Goal: Task Accomplishment & Management: Use online tool/utility

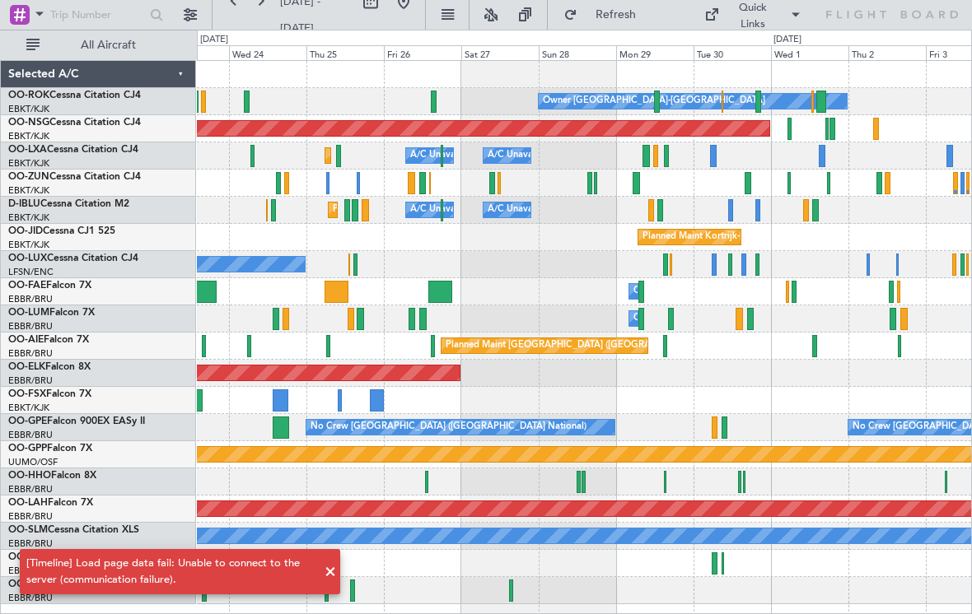
click at [785, 133] on div "Planned Maint [GEOGRAPHIC_DATA] ([GEOGRAPHIC_DATA])" at bounding box center [584, 128] width 774 height 27
click at [783, 128] on div "Planned Maint [GEOGRAPHIC_DATA] ([GEOGRAPHIC_DATA])" at bounding box center [584, 128] width 774 height 27
click at [785, 128] on div "Planned Maint [GEOGRAPHIC_DATA] ([GEOGRAPHIC_DATA])" at bounding box center [584, 128] width 774 height 27
click at [787, 130] on div at bounding box center [789, 129] width 4 height 22
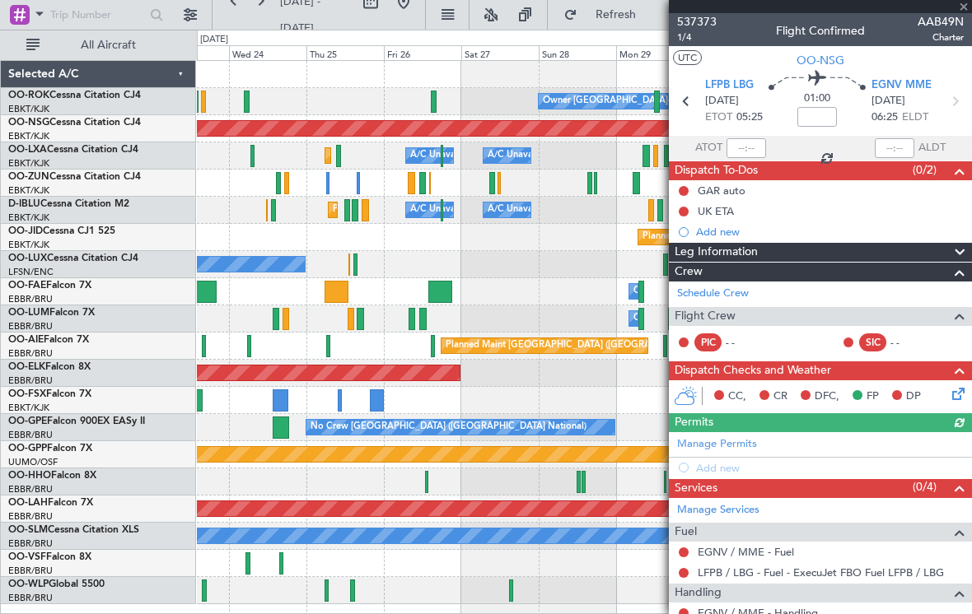
click at [963, 9] on div at bounding box center [820, 6] width 303 height 13
click at [959, 7] on span at bounding box center [963, 7] width 16 height 15
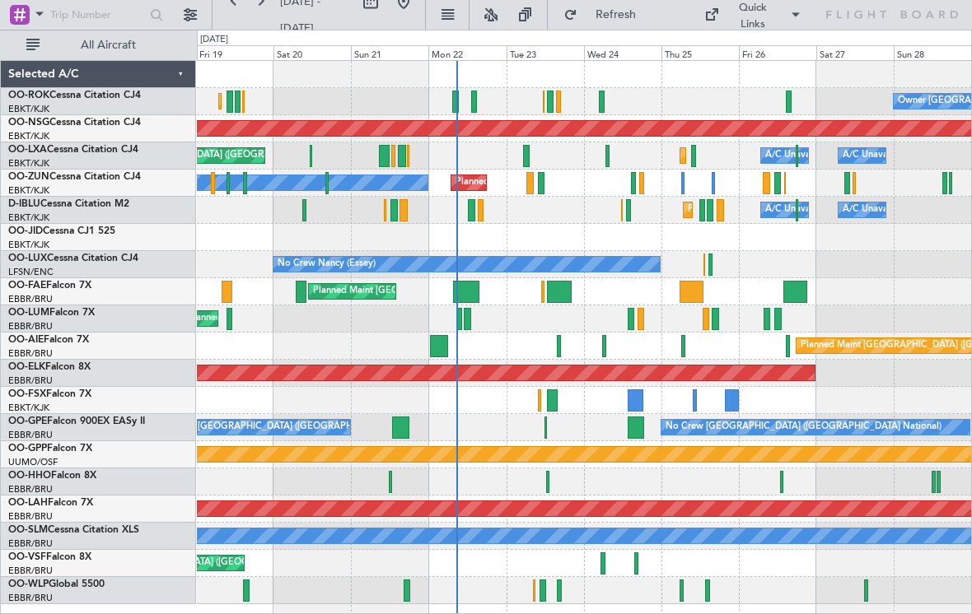
click at [626, 209] on div at bounding box center [629, 210] width 6 height 22
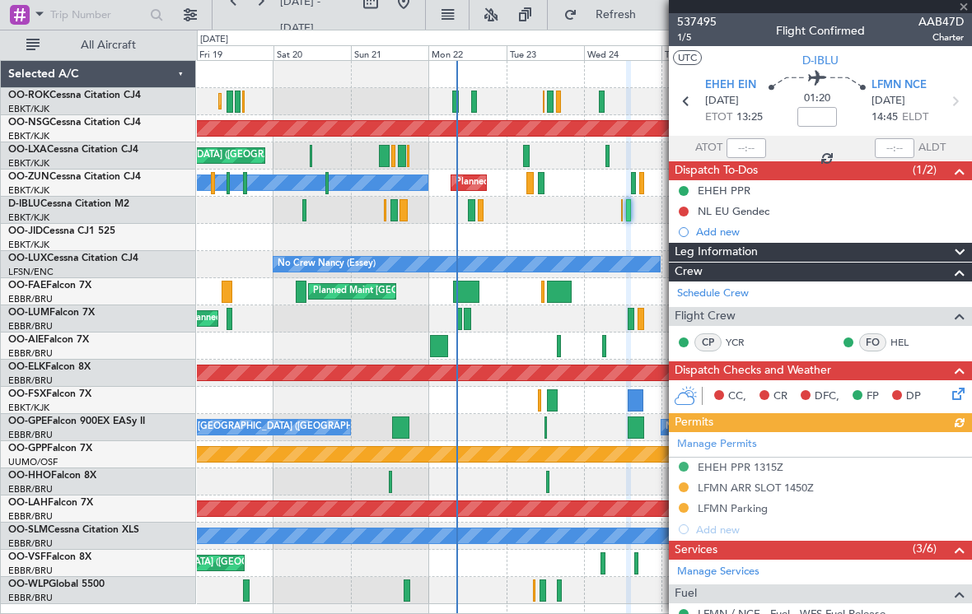
click at [960, 5] on div at bounding box center [820, 6] width 303 height 13
click at [960, 6] on span at bounding box center [963, 7] width 16 height 15
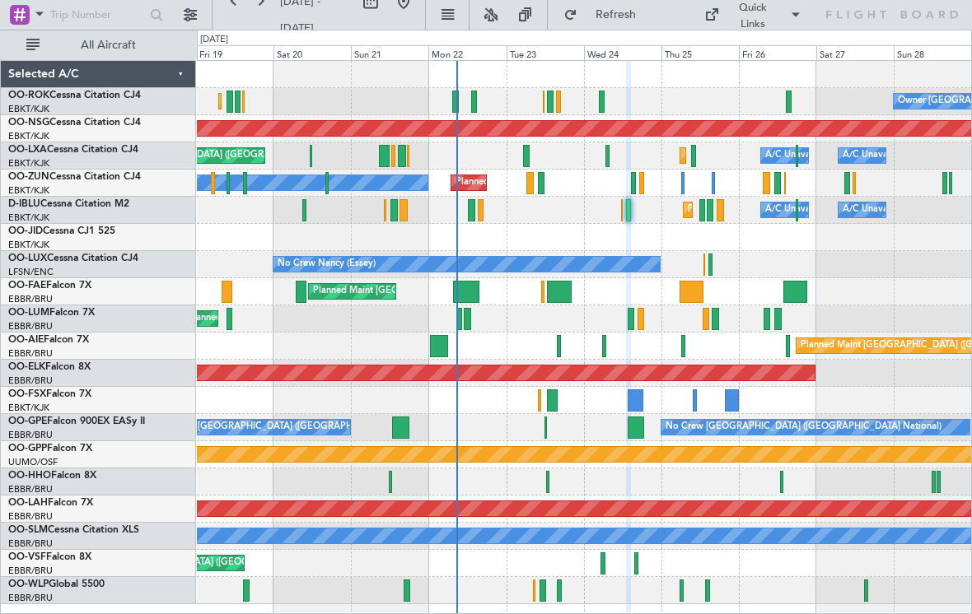
type input "0"
